Goal: Find specific page/section

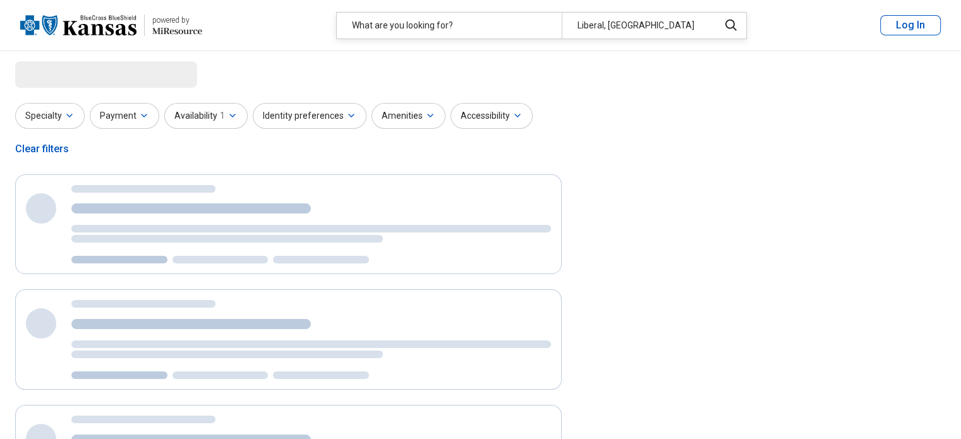
select select "***"
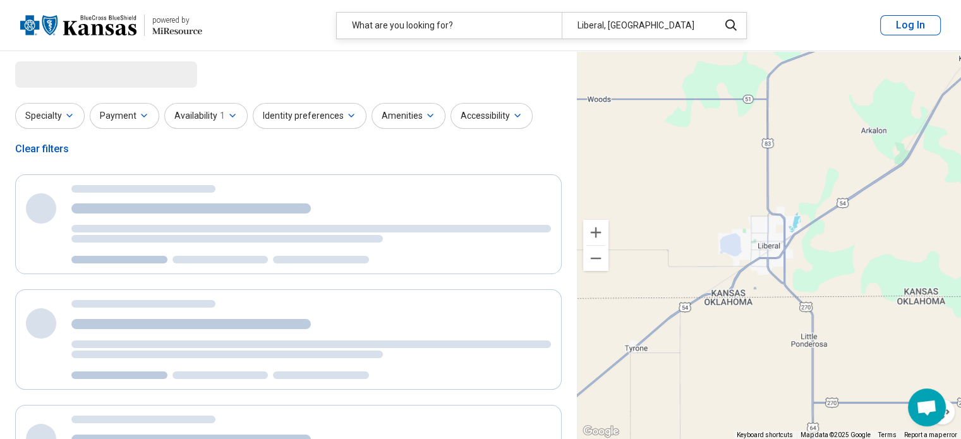
select select "***"
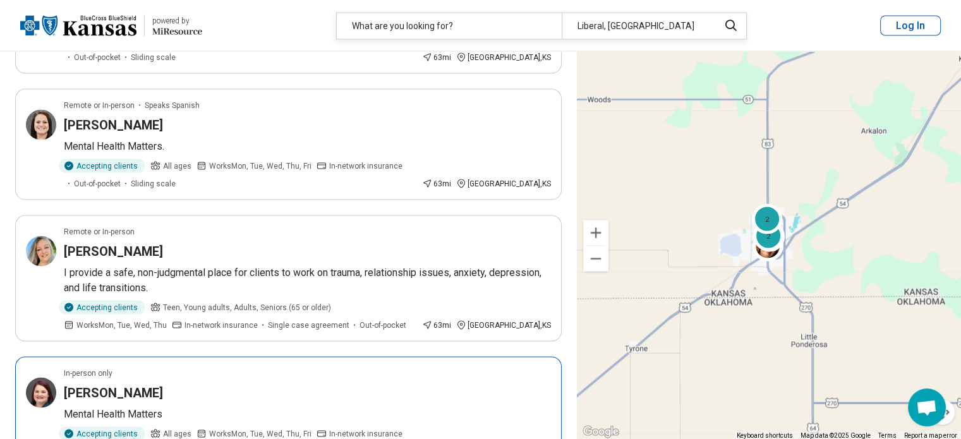
scroll to position [2463, 0]
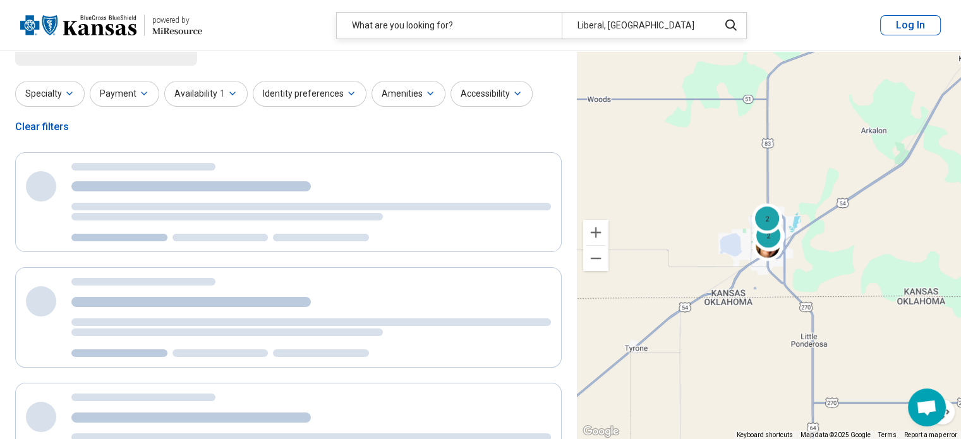
scroll to position [0, 0]
